Goal: Check status: Check status

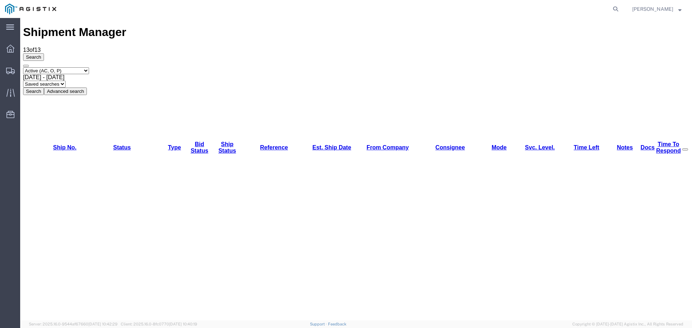
click at [85, 67] on select "Select status Active (AC, O, P) All Approved Awaiting Confirmation (AC) Booked …" at bounding box center [56, 70] width 66 height 7
click at [101, 53] on div "Search Select status Active (AC, O, P) All Approved Awaiting Confirmation (AC) …" at bounding box center [356, 74] width 666 height 42
click at [44, 88] on button "Search" at bounding box center [33, 92] width 21 height 8
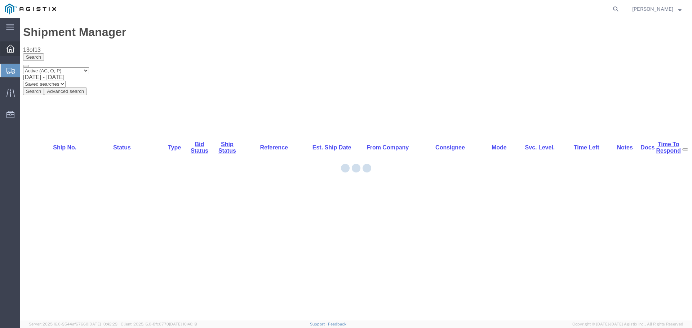
click at [15, 46] on div at bounding box center [10, 48] width 20 height 14
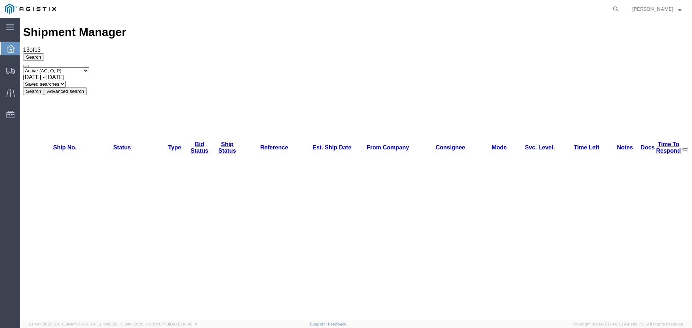
click at [15, 45] on div at bounding box center [10, 48] width 20 height 13
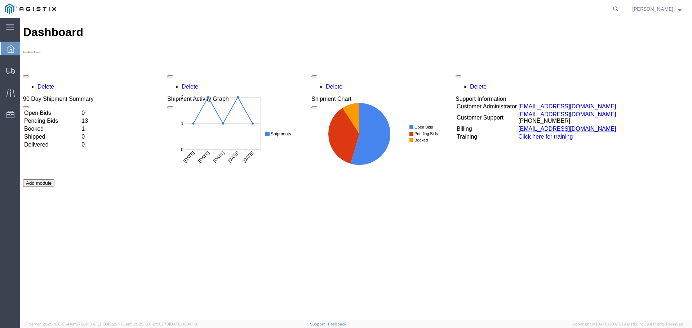
click at [74, 109] on td "Open Bids" at bounding box center [52, 112] width 57 height 7
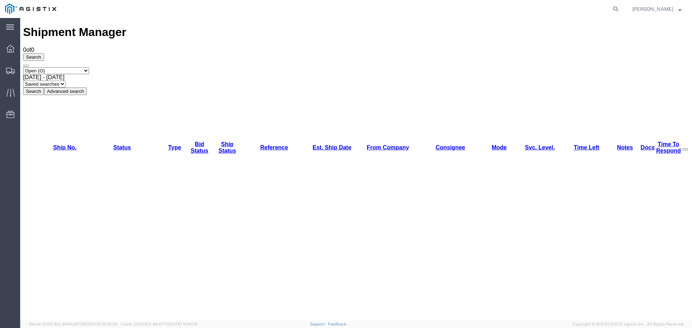
click at [87, 88] on button "Advanced search" at bounding box center [65, 92] width 43 height 8
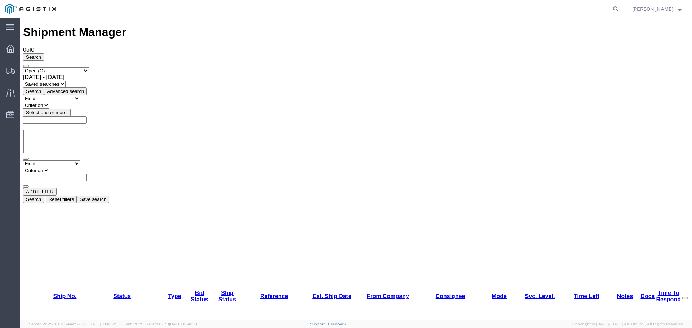
click at [87, 174] on input "text" at bounding box center [55, 178] width 64 height 8
paste input "56468921"
type input "56468921"
click at [44, 196] on button "Search" at bounding box center [33, 200] width 21 height 8
